Goal: Information Seeking & Learning: Learn about a topic

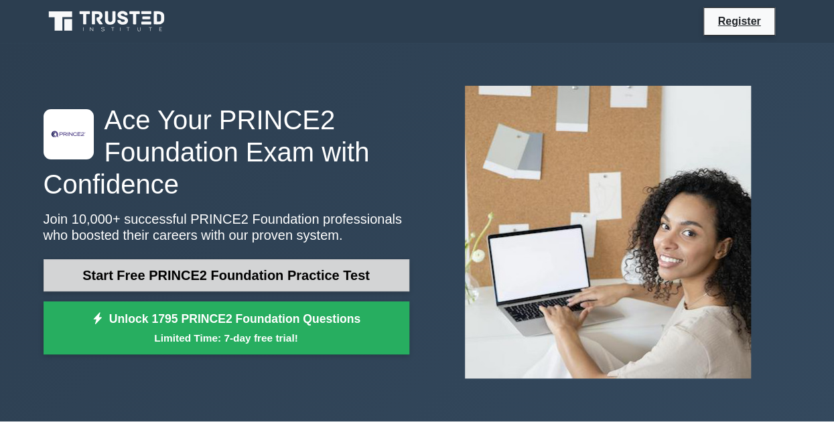
click at [188, 276] on link "Start Free PRINCE2 Foundation Practice Test" at bounding box center [227, 275] width 366 height 32
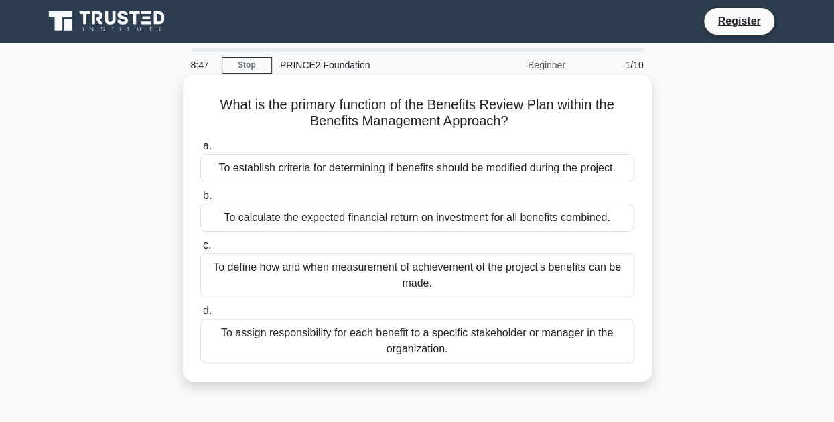
click at [350, 276] on div "To define how and when measurement of achievement of the project's benefits can…" at bounding box center [417, 275] width 434 height 44
click at [200, 250] on input "c. To define how and when measurement of achievement of the project's benefits …" at bounding box center [200, 245] width 0 height 9
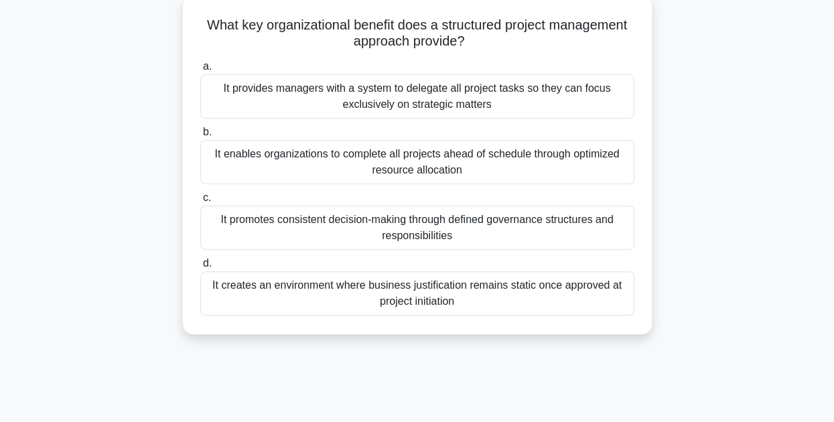
scroll to position [83, 0]
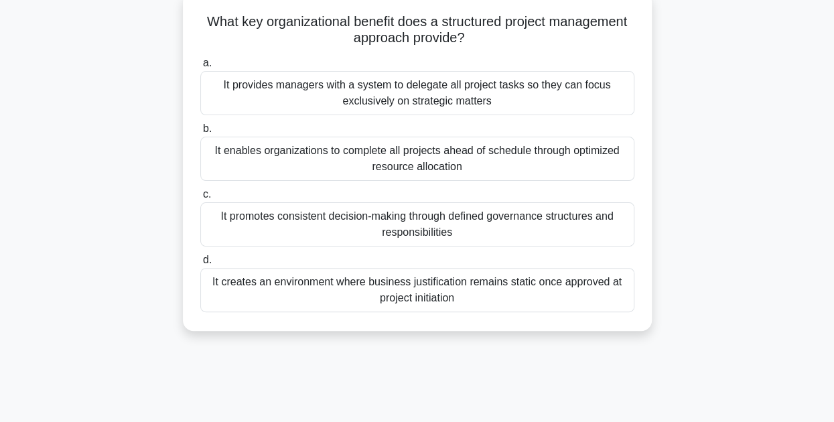
click at [315, 226] on div "It promotes consistent decision-making through defined governance structures an…" at bounding box center [417, 224] width 434 height 44
click at [200, 199] on input "c. It promotes consistent decision-making through defined governance structures…" at bounding box center [200, 194] width 0 height 9
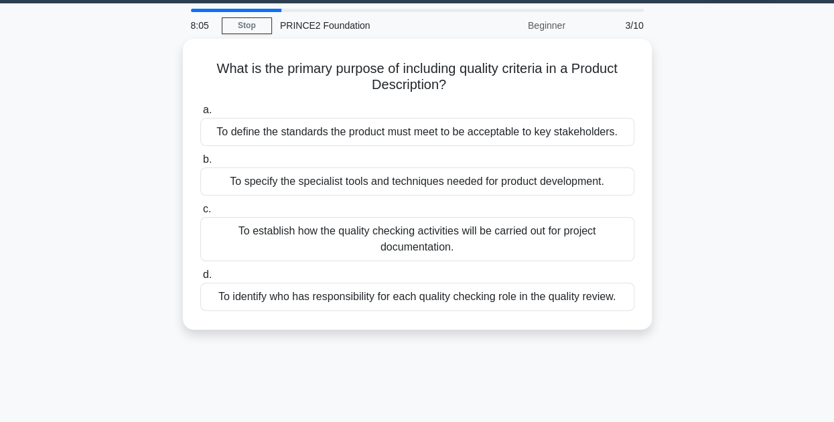
scroll to position [0, 0]
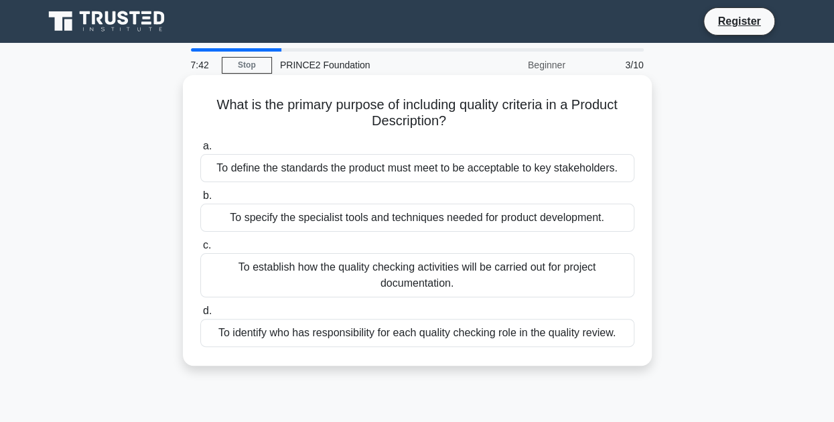
click at [326, 171] on div "To define the standards the product must meet to be acceptable to key stakehold…" at bounding box center [417, 168] width 434 height 28
click at [200, 151] on input "a. To define the standards the product must meet to be acceptable to key stakeh…" at bounding box center [200, 146] width 0 height 9
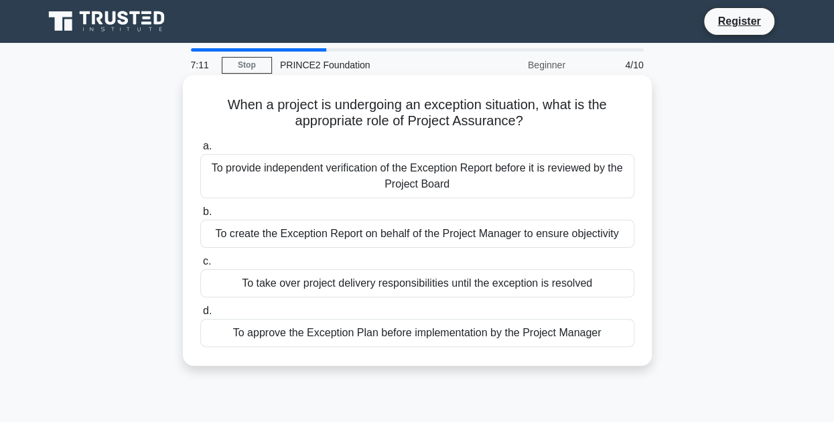
click at [333, 235] on div "To create the Exception Report on behalf of the Project Manager to ensure objec…" at bounding box center [417, 234] width 434 height 28
click at [200, 216] on input "b. To create the Exception Report on behalf of the Project Manager to ensure ob…" at bounding box center [200, 212] width 0 height 9
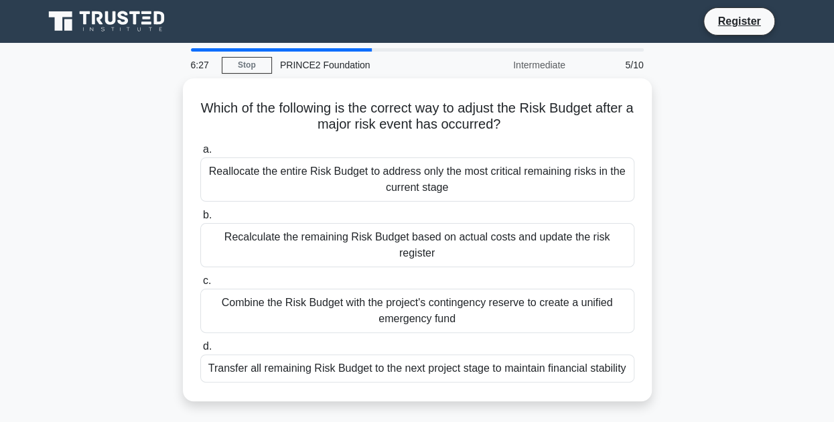
click at [333, 235] on div "Recalculate the remaining Risk Budget based on actual costs and update the risk…" at bounding box center [417, 245] width 434 height 44
click at [200, 220] on input "b. Recalculate the remaining Risk Budget based on actual costs and update the r…" at bounding box center [200, 215] width 0 height 9
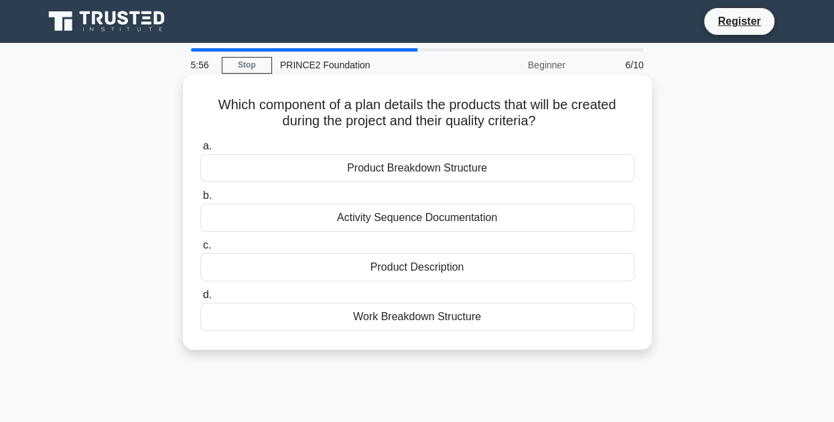
click at [373, 271] on div "Product Description" at bounding box center [417, 267] width 434 height 28
click at [200, 250] on input "c. Product Description" at bounding box center [200, 245] width 0 height 9
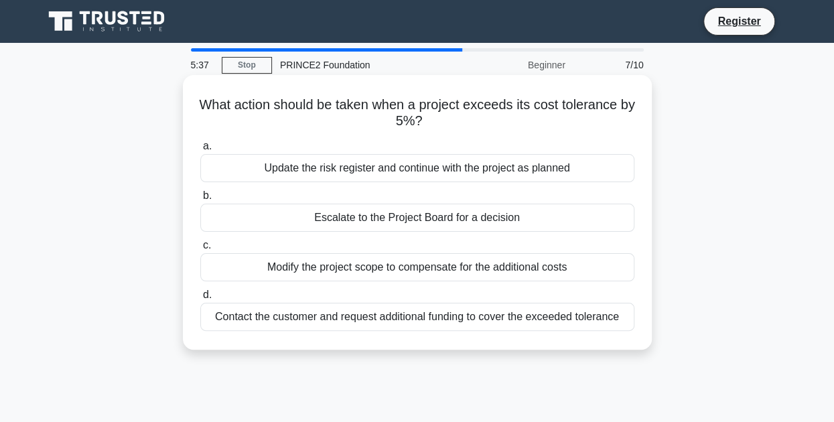
click at [393, 177] on div "Update the risk register and continue with the project as planned" at bounding box center [417, 168] width 434 height 28
click at [200, 151] on input "a. Update the risk register and continue with the project as planned" at bounding box center [200, 146] width 0 height 9
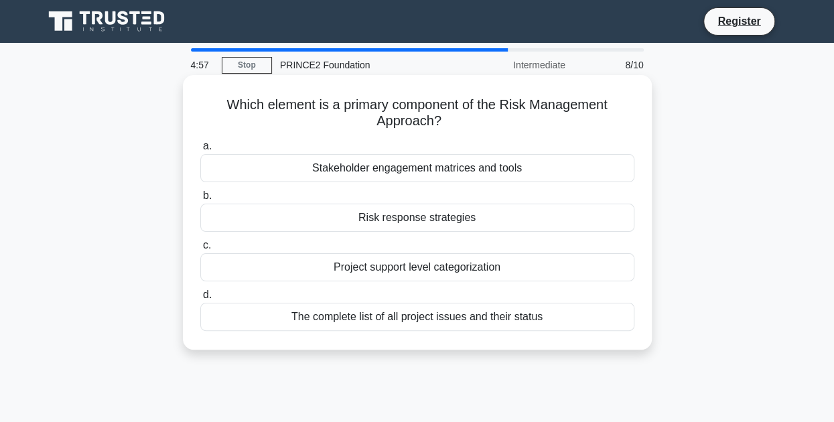
click at [349, 320] on div "The complete list of all project issues and their status" at bounding box center [417, 317] width 434 height 28
click at [200, 300] on input "d. The complete list of all project issues and their status" at bounding box center [200, 295] width 0 height 9
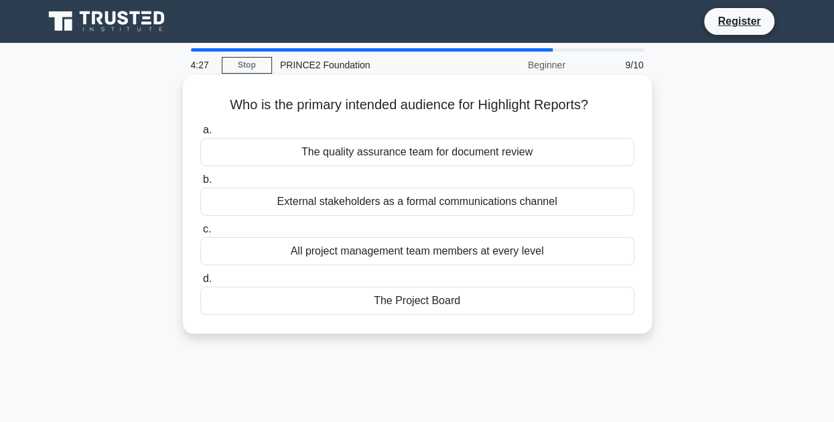
click at [391, 316] on div "a. The quality assurance team for document review b. External stakeholders as a…" at bounding box center [417, 218] width 450 height 198
click at [388, 302] on div "The Project Board" at bounding box center [417, 301] width 434 height 28
click at [200, 283] on input "d. The Project Board" at bounding box center [200, 279] width 0 height 9
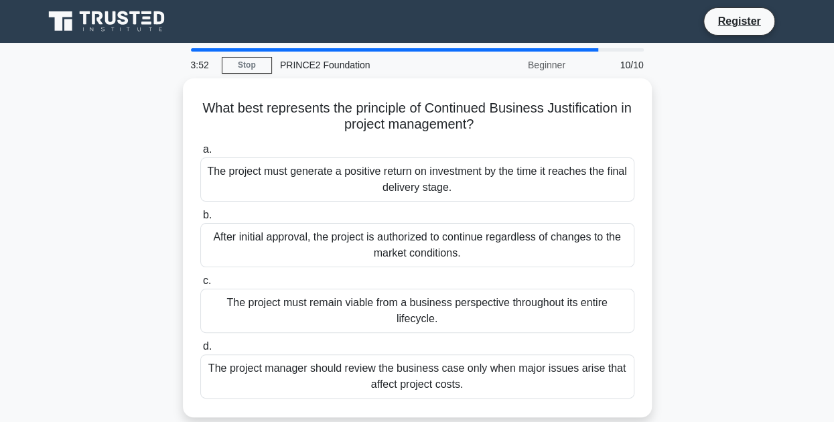
click at [388, 302] on div "The project must remain viable from a business perspective throughout its entir…" at bounding box center [417, 311] width 434 height 44
click at [200, 286] on input "c. The project must remain viable from a business perspective throughout its en…" at bounding box center [200, 281] width 0 height 9
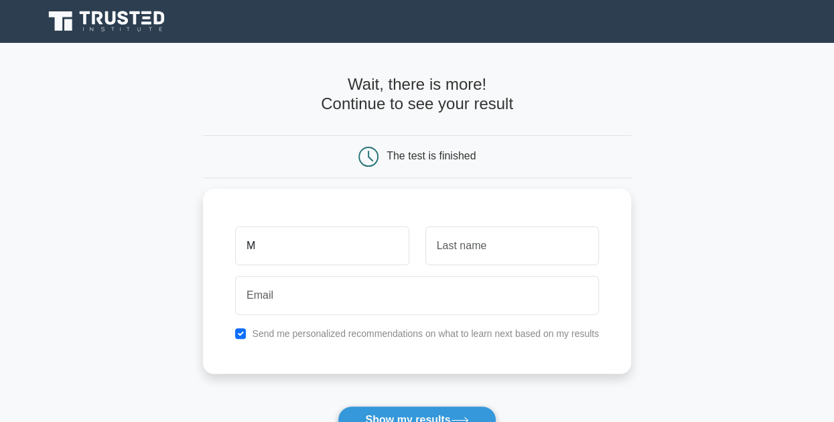
type input "M"
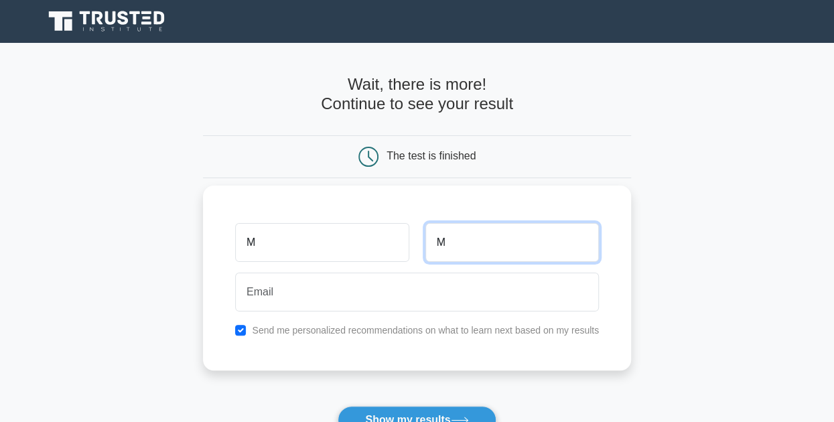
type input "M"
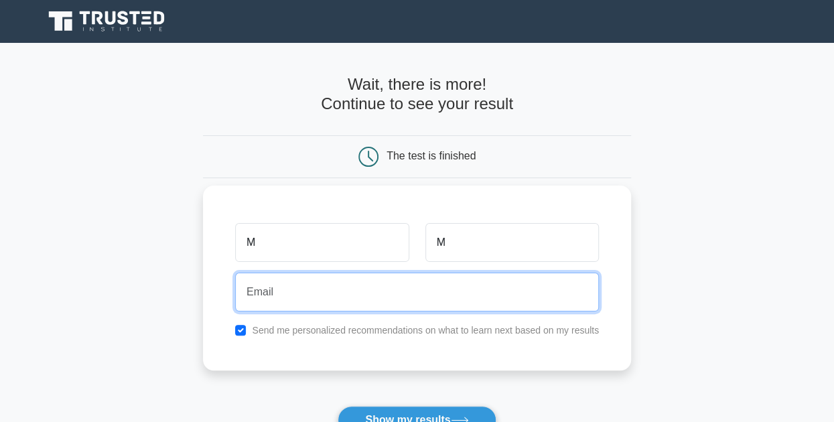
click at [383, 294] on input "email" at bounding box center [417, 292] width 364 height 39
type input "maria.lm29@yahoo.com"
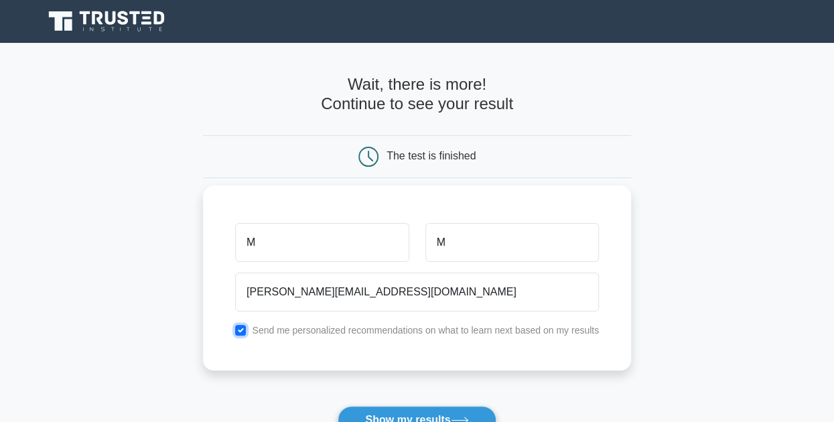
click at [240, 328] on input "checkbox" at bounding box center [240, 330] width 11 height 11
checkbox input "false"
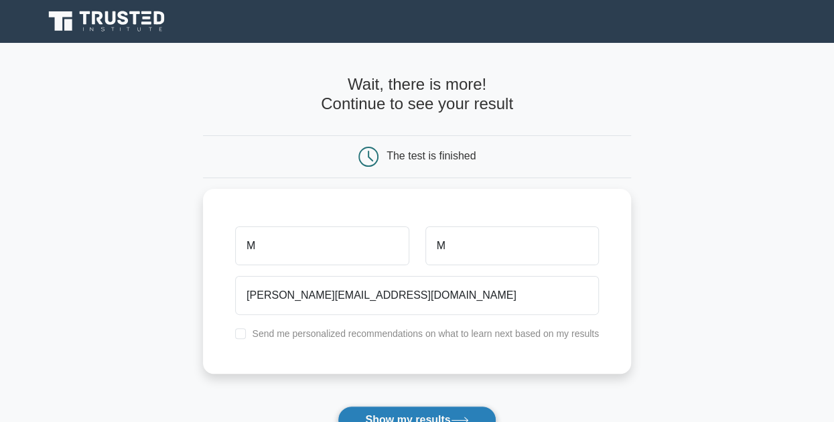
click at [378, 412] on button "Show my results" at bounding box center [417, 420] width 158 height 28
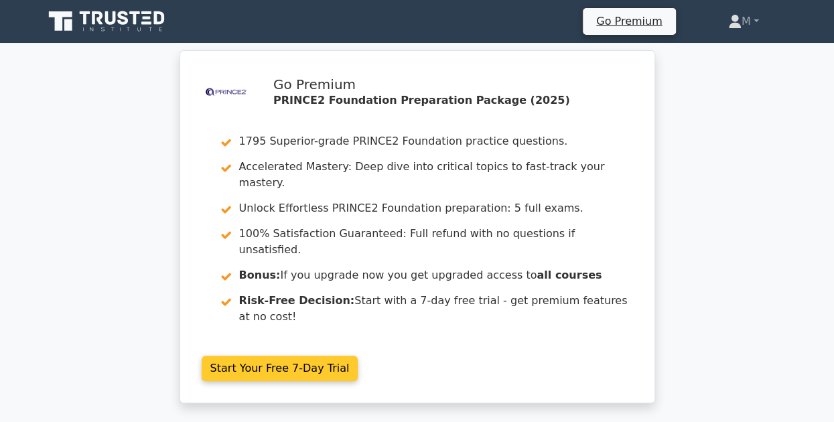
click at [283, 356] on link "Start Your Free 7-Day Trial" at bounding box center [280, 368] width 157 height 25
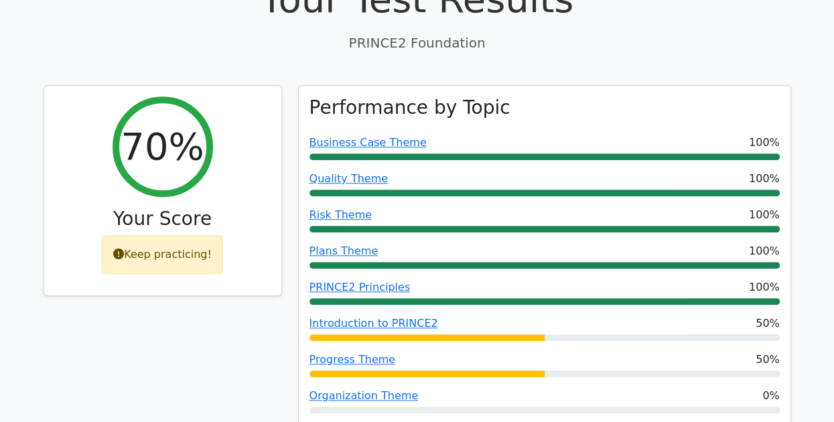
scroll to position [479, 0]
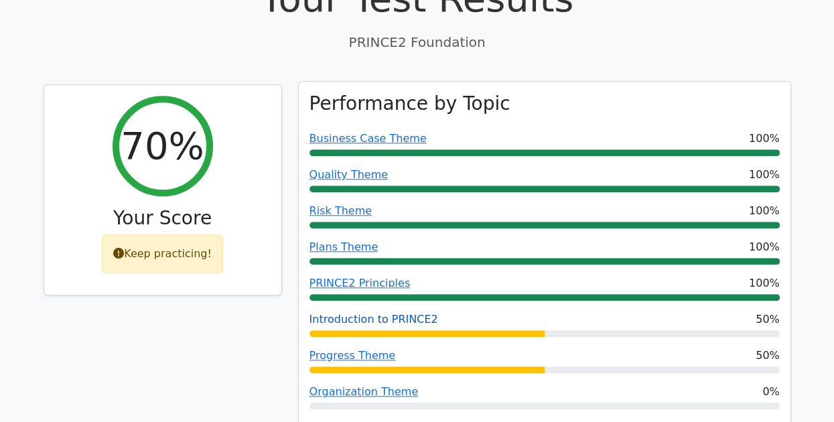
click at [331, 313] on link "Introduction to PRINCE2" at bounding box center [374, 319] width 129 height 13
click at [363, 313] on link "Introduction to PRINCE2" at bounding box center [374, 319] width 129 height 13
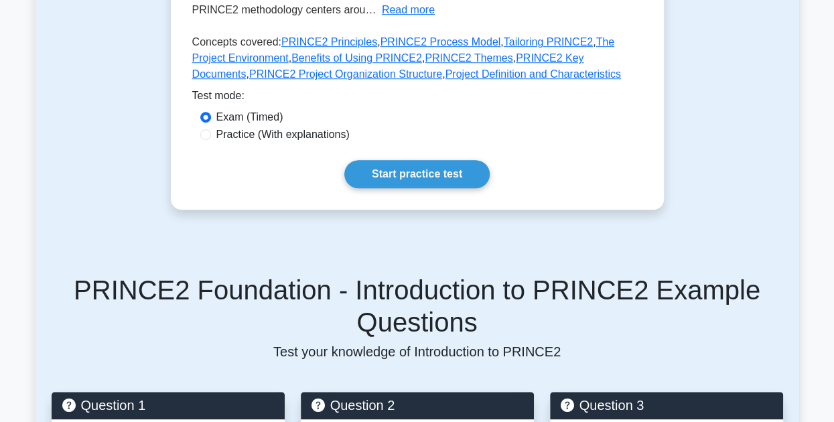
scroll to position [403, 0]
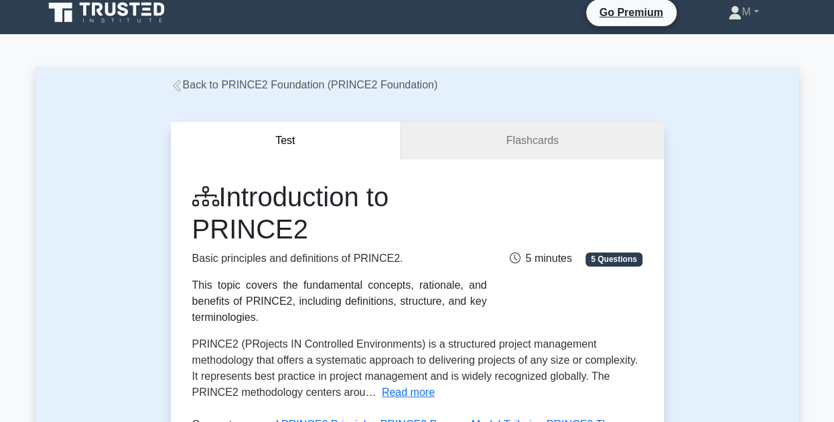
scroll to position [8, 0]
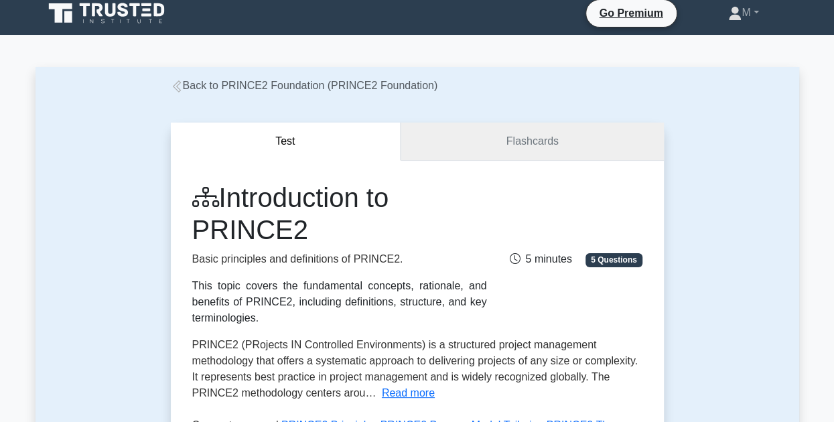
click at [445, 144] on link "Flashcards" at bounding box center [532, 142] width 263 height 38
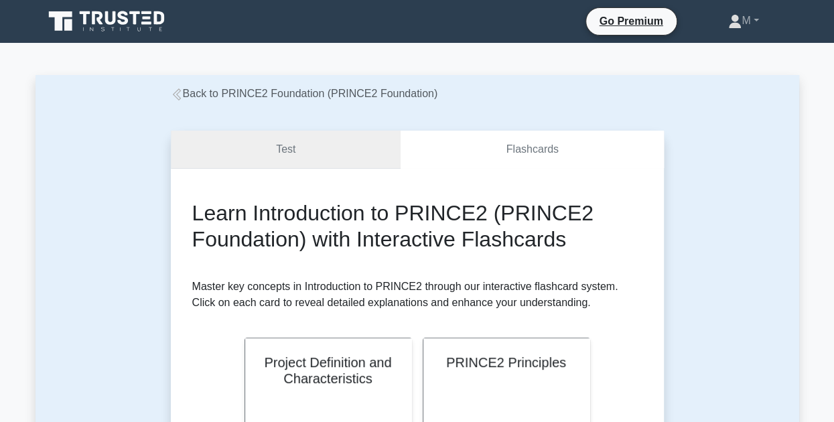
click at [302, 164] on link "Test" at bounding box center [286, 150] width 231 height 38
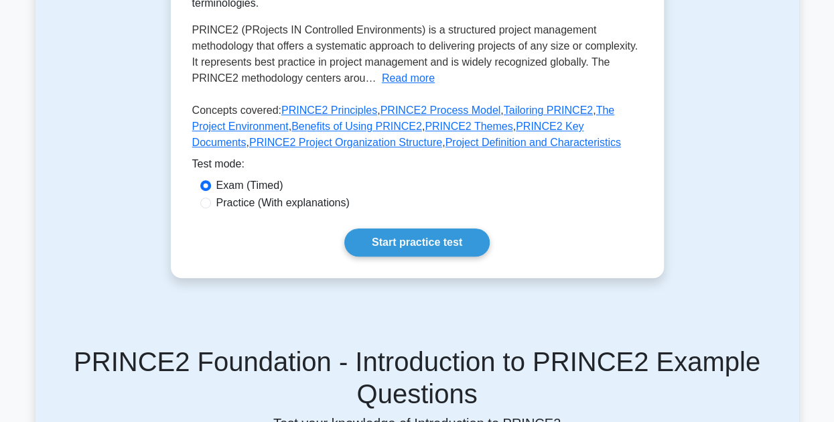
scroll to position [322, 0]
click at [412, 238] on link "Start practice test" at bounding box center [416, 243] width 145 height 28
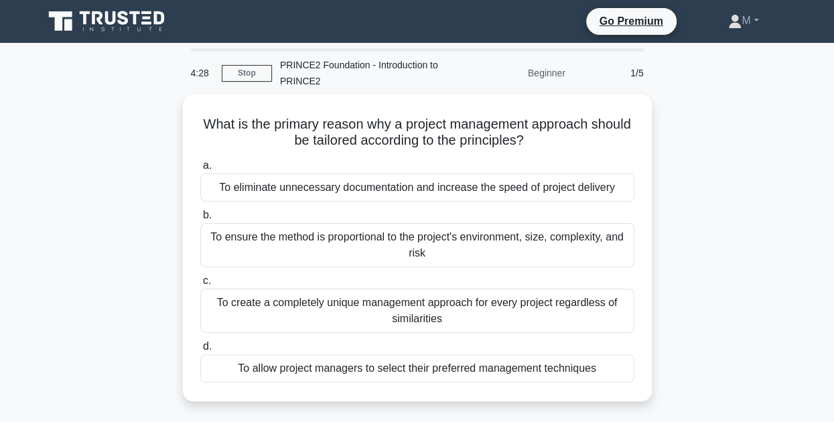
scroll to position [17, 0]
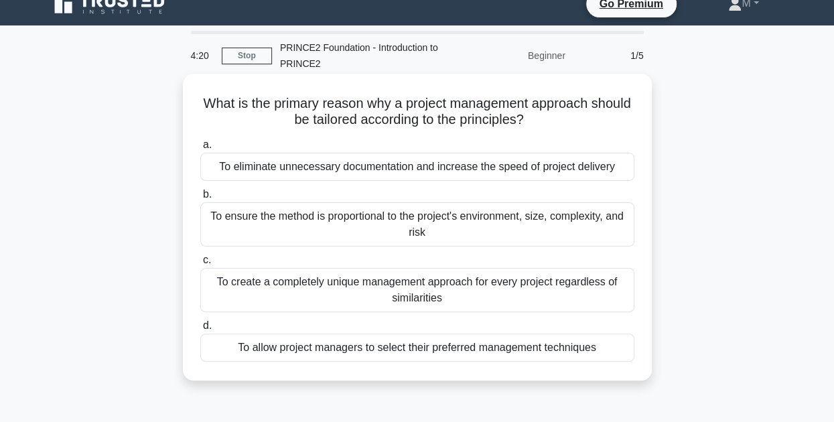
click at [509, 290] on div "To create a completely unique management approach for every project regardless …" at bounding box center [417, 290] width 434 height 44
click at [200, 265] on input "c. To create a completely unique management approach for every project regardle…" at bounding box center [200, 260] width 0 height 9
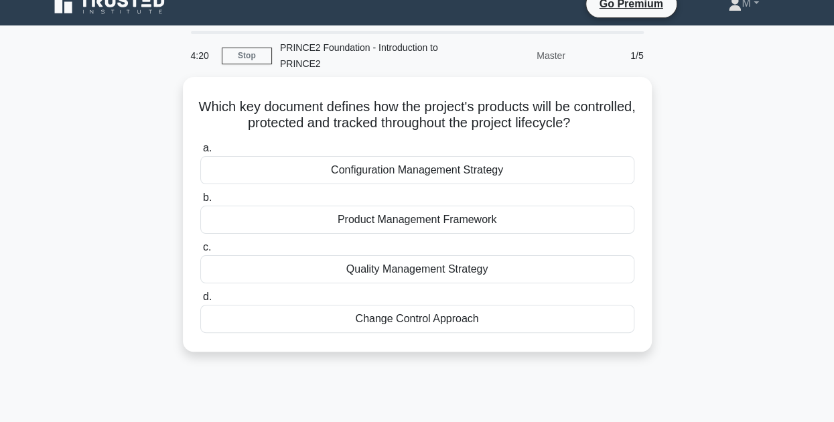
scroll to position [0, 0]
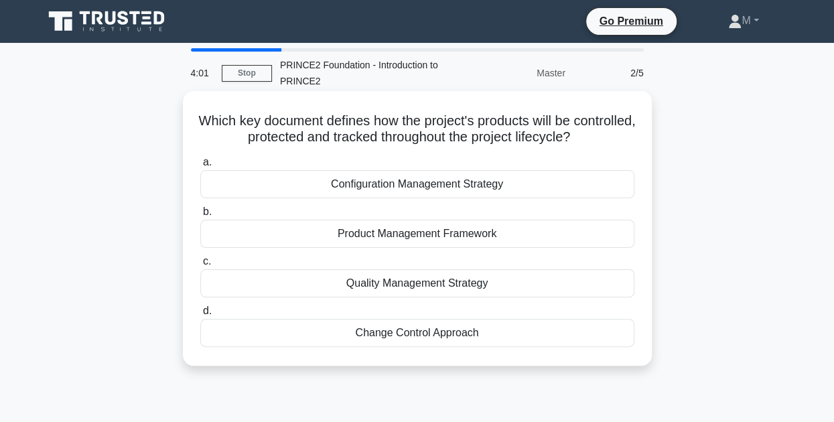
click at [430, 237] on div "Product Management Framework" at bounding box center [417, 234] width 434 height 28
click at [200, 216] on input "b. Product Management Framework" at bounding box center [200, 212] width 0 height 9
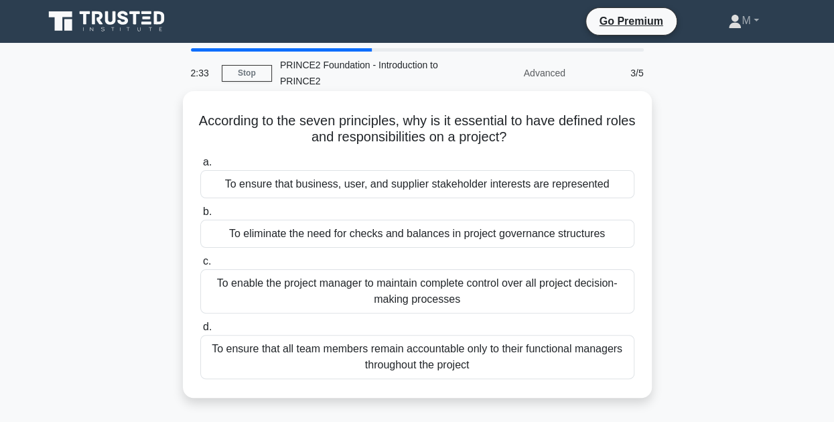
click at [500, 363] on div "To ensure that all team members remain accountable only to their functional man…" at bounding box center [417, 357] width 434 height 44
click at [200, 332] on input "d. To ensure that all team members remain accountable only to their functional …" at bounding box center [200, 327] width 0 height 9
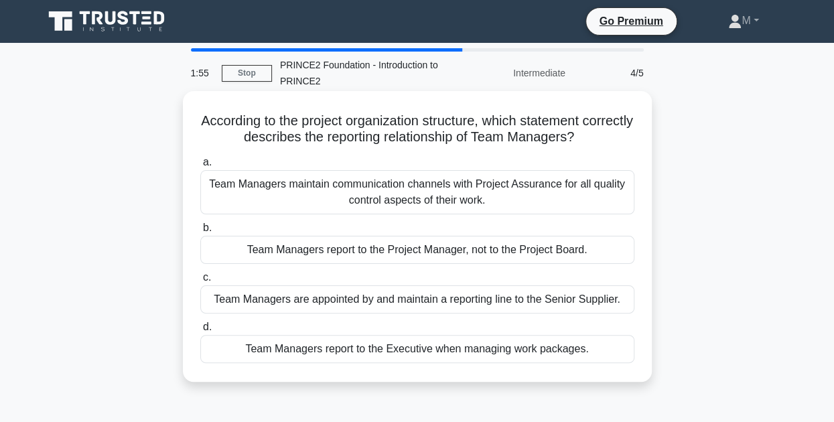
click at [456, 255] on div "Team Managers report to the Project Manager, not to the Project Board." at bounding box center [417, 250] width 434 height 28
click at [200, 233] on input "b. Team Managers report to the Project Manager, not to the Project Board." at bounding box center [200, 228] width 0 height 9
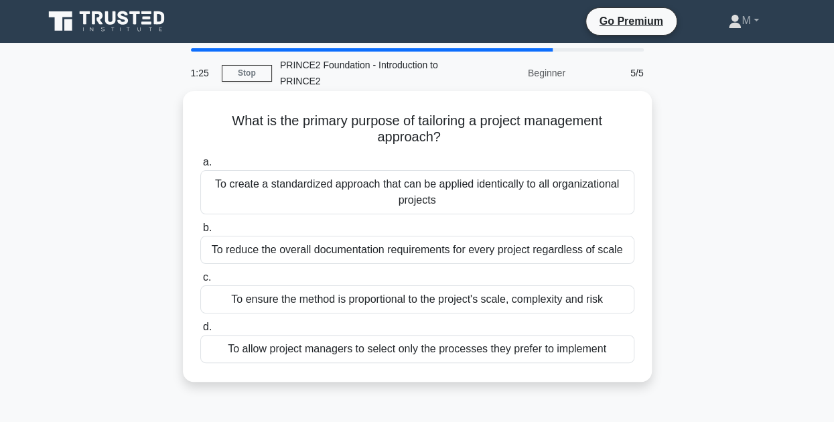
click at [428, 305] on div "To ensure the method is proportional to the project's scale, complexity and risk" at bounding box center [417, 300] width 434 height 28
click at [200, 282] on input "c. To ensure the method is proportional to the project's scale, complexity and …" at bounding box center [200, 277] width 0 height 9
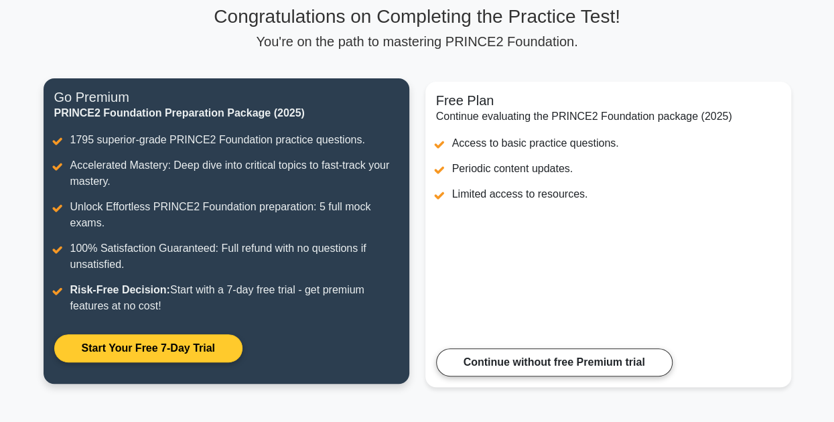
scroll to position [101, 0]
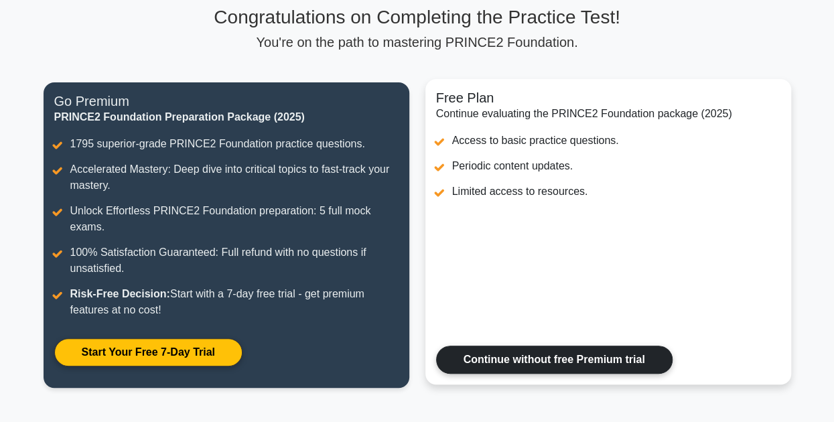
click at [485, 364] on link "Continue without free Premium trial" at bounding box center [554, 360] width 237 height 28
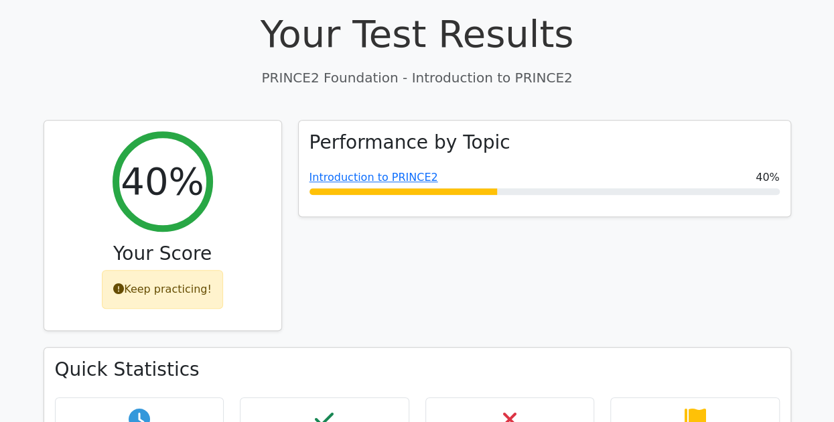
scroll to position [442, 0]
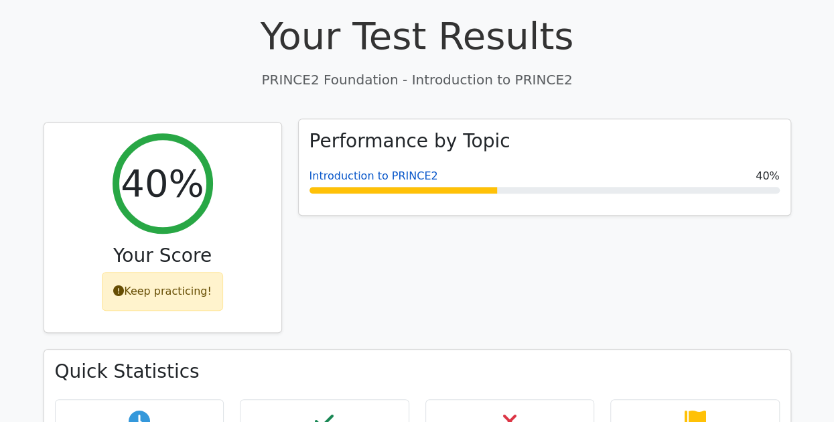
click at [377, 170] on link "Introduction to PRINCE2" at bounding box center [374, 176] width 129 height 13
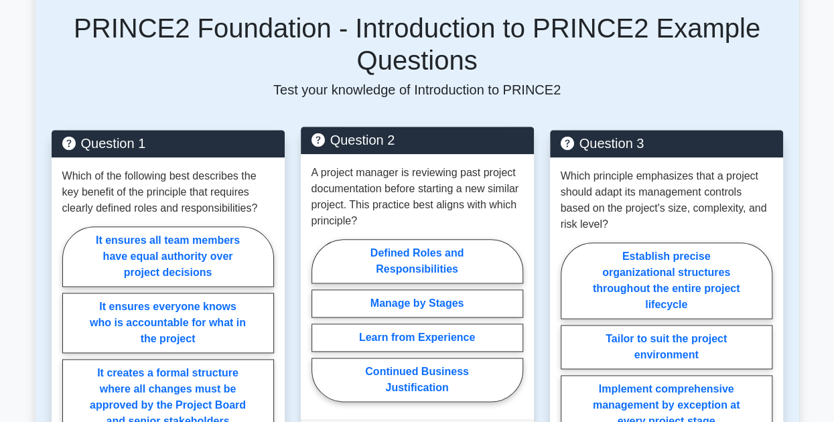
scroll to position [656, 0]
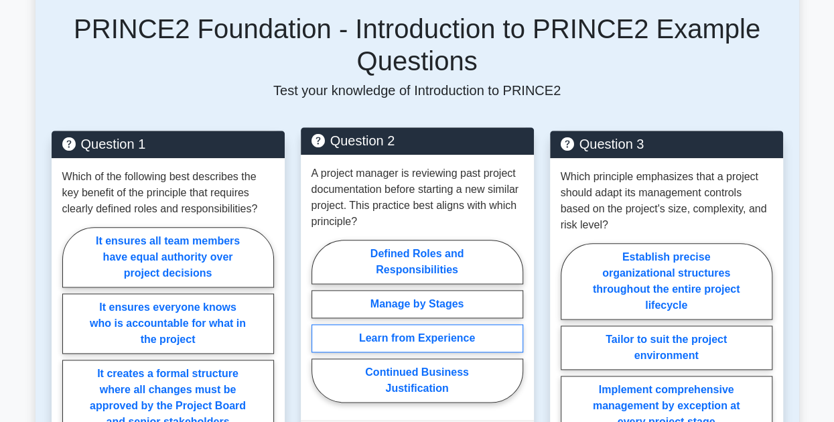
click at [383, 336] on label "Learn from Experience" at bounding box center [418, 338] width 212 height 28
click at [320, 330] on input "Learn from Experience" at bounding box center [316, 325] width 9 height 9
radio input "true"
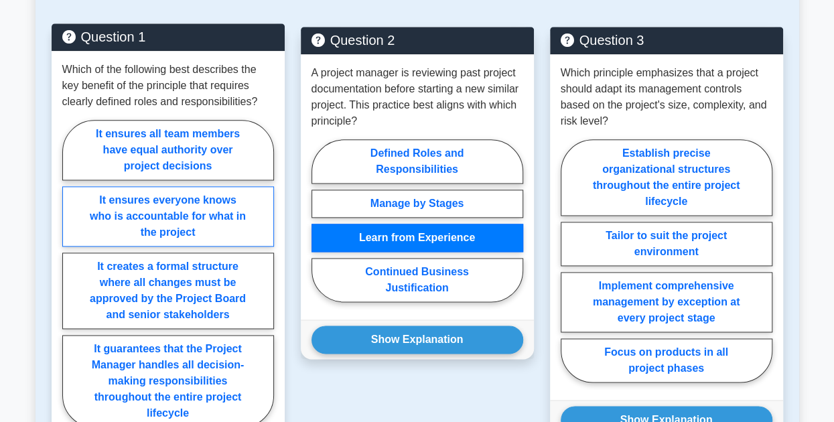
scroll to position [762, 0]
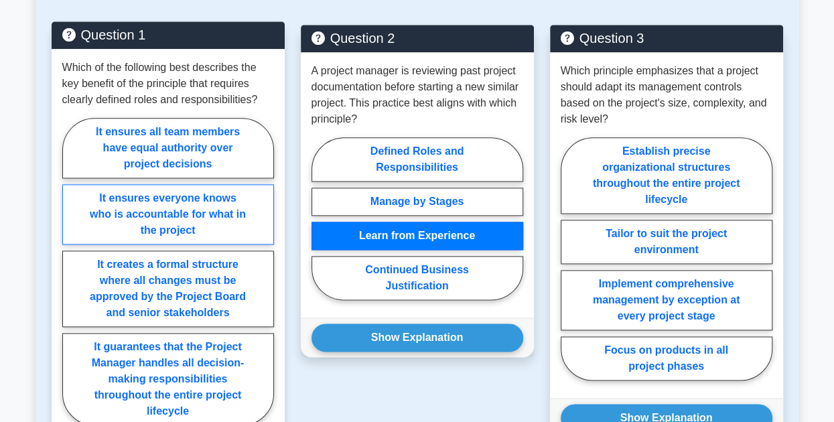
click at [149, 200] on label "It ensures everyone knows who is accountable for what in the project" at bounding box center [168, 214] width 212 height 60
click at [71, 271] on input "It ensures everyone knows who is accountable for what in the project" at bounding box center [66, 275] width 9 height 9
radio input "true"
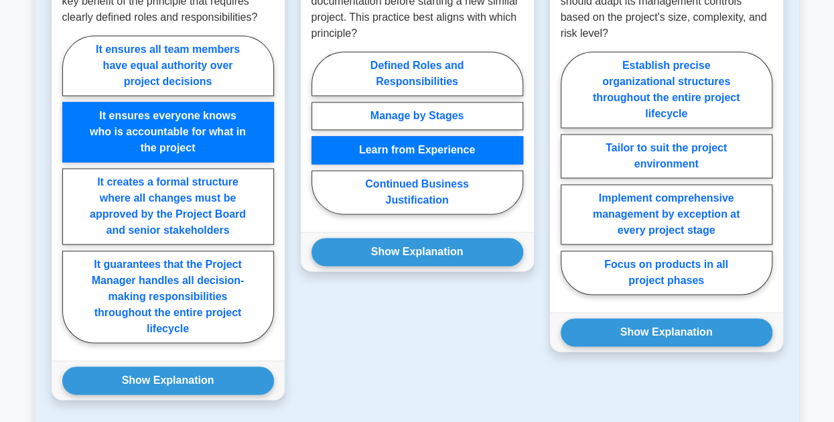
scroll to position [849, 0]
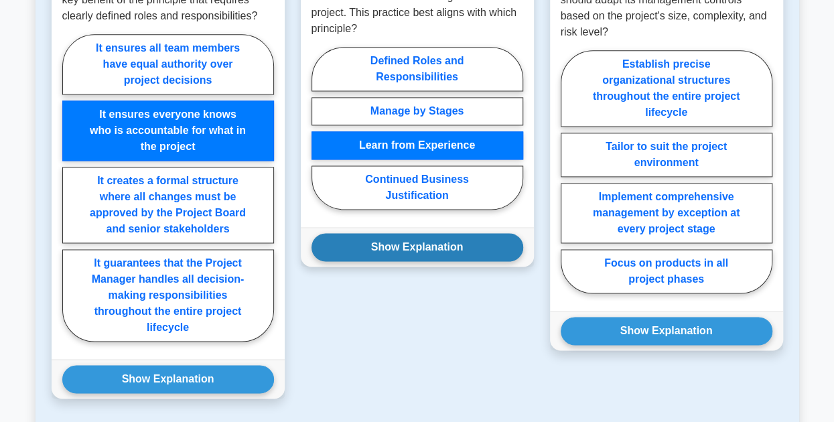
click at [373, 251] on button "Show Explanation" at bounding box center [418, 247] width 212 height 28
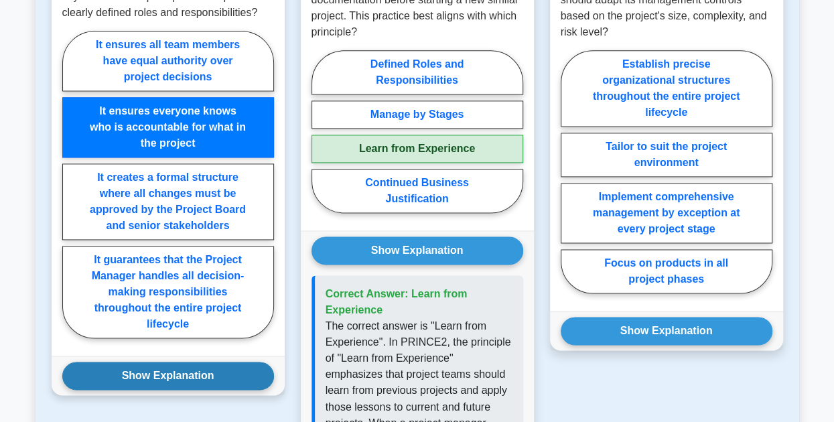
click at [212, 377] on button "Show Explanation" at bounding box center [168, 376] width 212 height 28
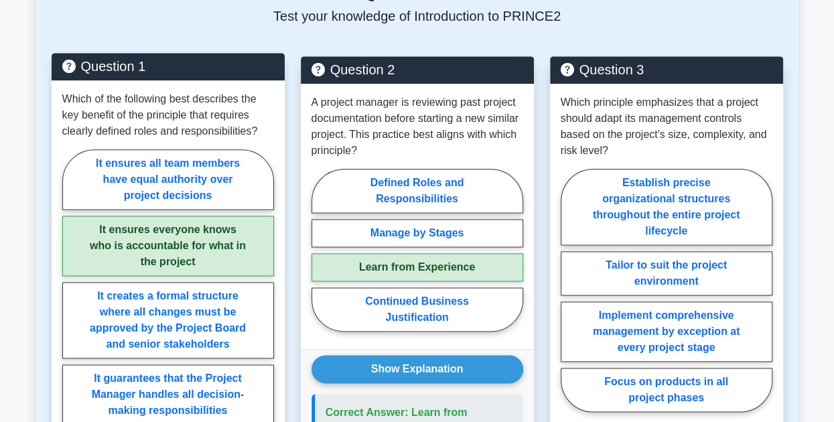
scroll to position [720, 0]
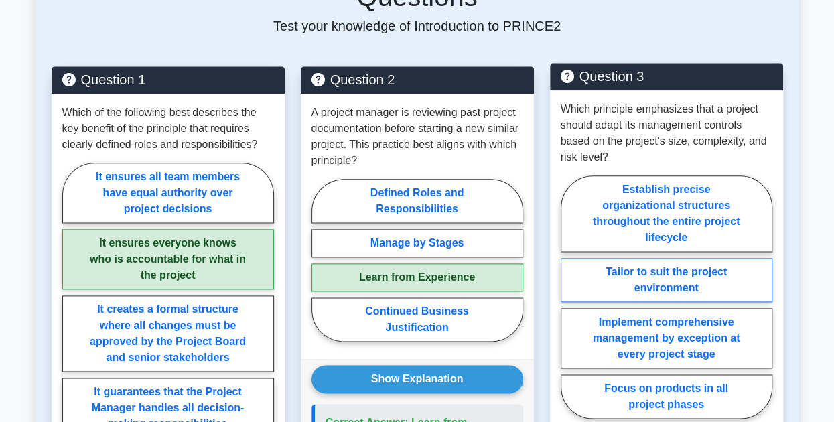
click at [643, 273] on label "Tailor to suit the project environment" at bounding box center [667, 280] width 212 height 44
click at [570, 297] on input "Tailor to suit the project environment" at bounding box center [565, 301] width 9 height 9
radio input "true"
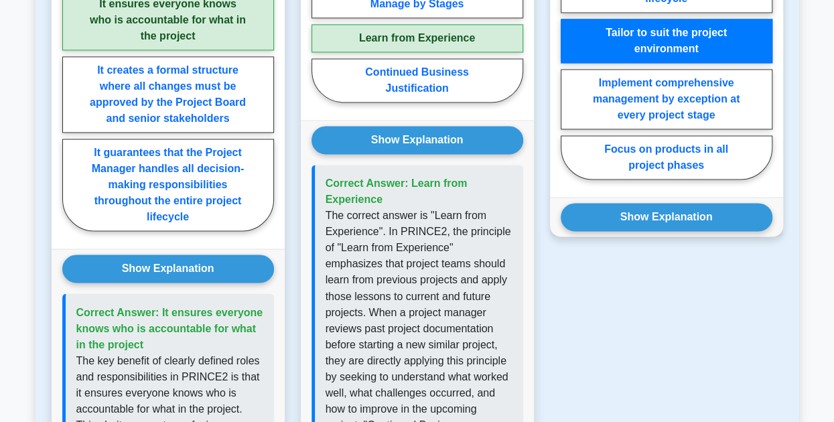
scroll to position [959, 0]
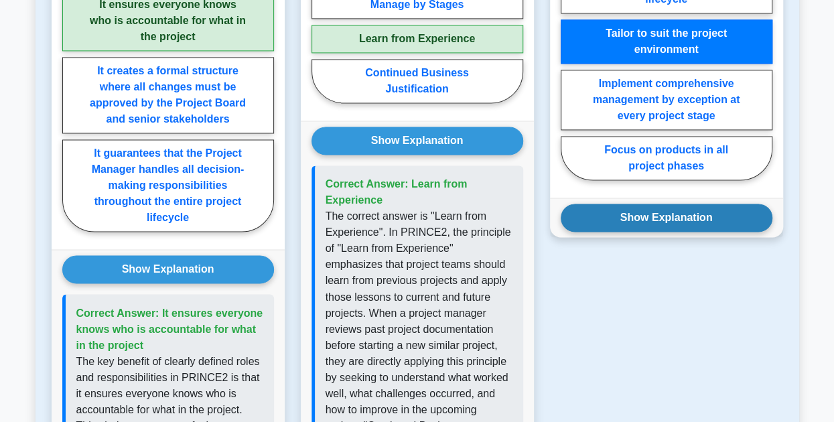
click at [633, 222] on button "Show Explanation" at bounding box center [667, 218] width 212 height 28
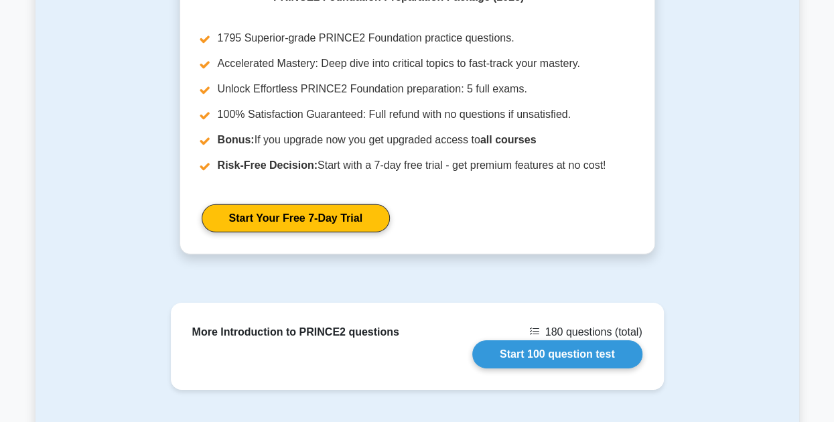
scroll to position [1911, 0]
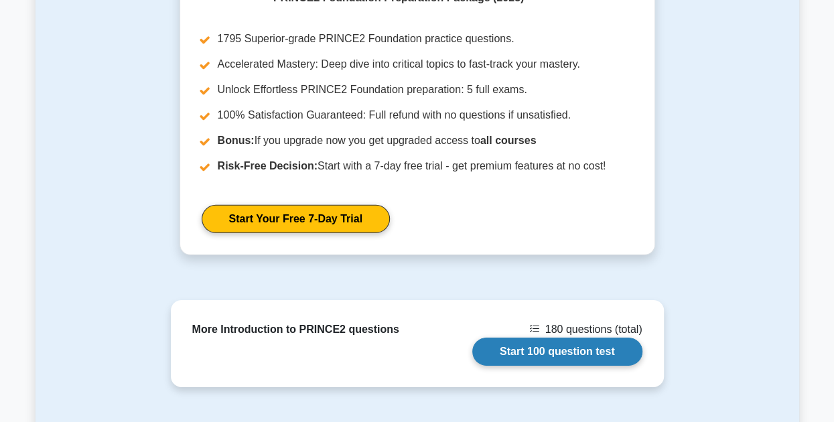
click at [540, 338] on link "Start 100 question test" at bounding box center [557, 352] width 170 height 28
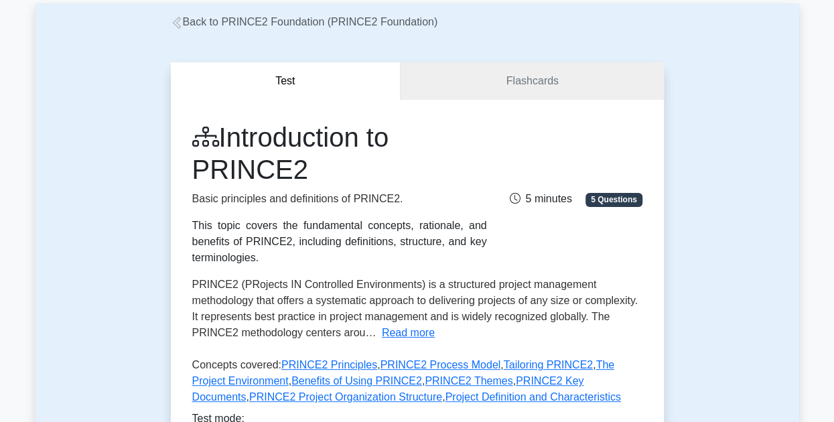
scroll to position [0, 0]
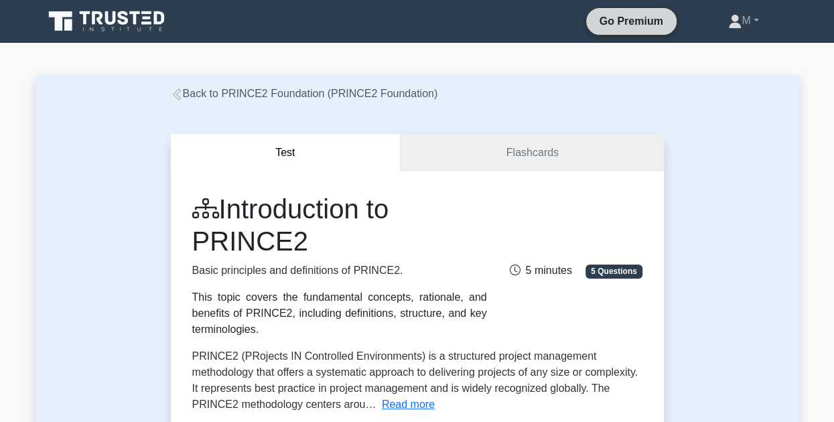
click at [629, 22] on link "Go Premium" at bounding box center [632, 21] width 80 height 17
